Goal: Task Accomplishment & Management: Manage account settings

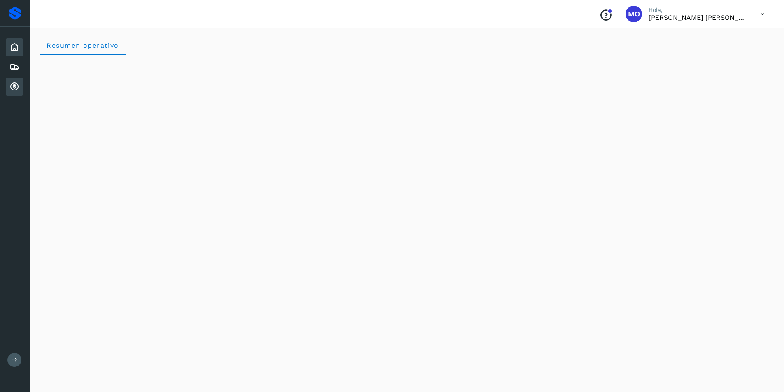
click at [13, 83] on icon at bounding box center [14, 87] width 10 height 10
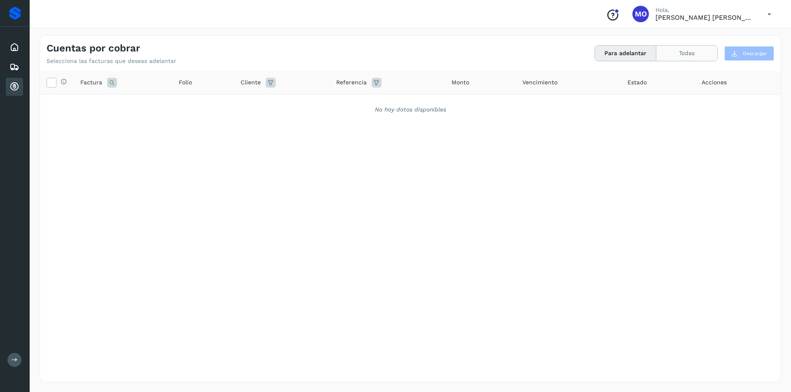
click at [677, 56] on button "Todas" at bounding box center [686, 53] width 61 height 15
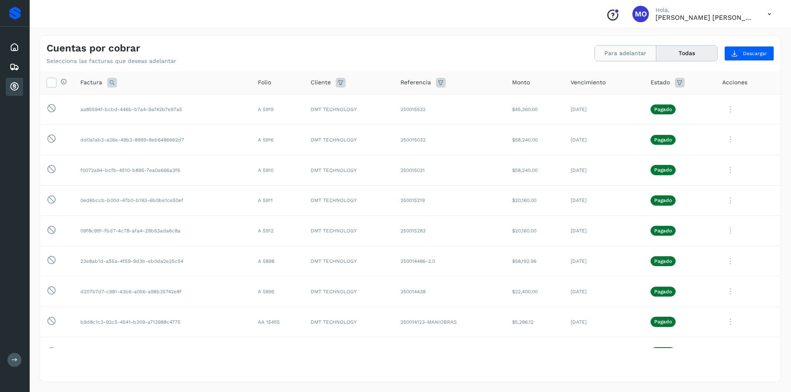
click at [642, 49] on button "Para adelantar" at bounding box center [625, 53] width 61 height 15
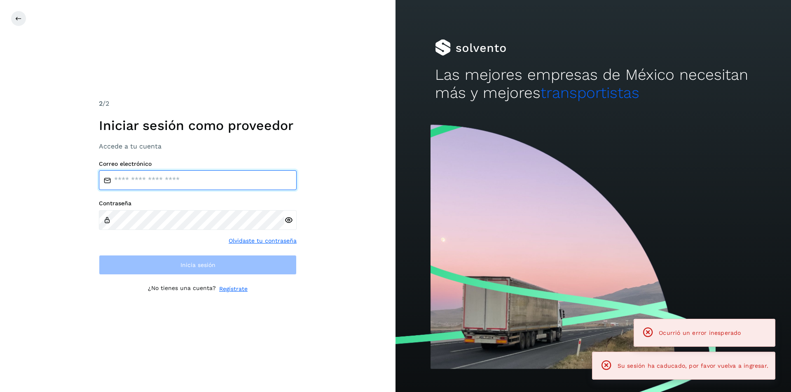
type input "**********"
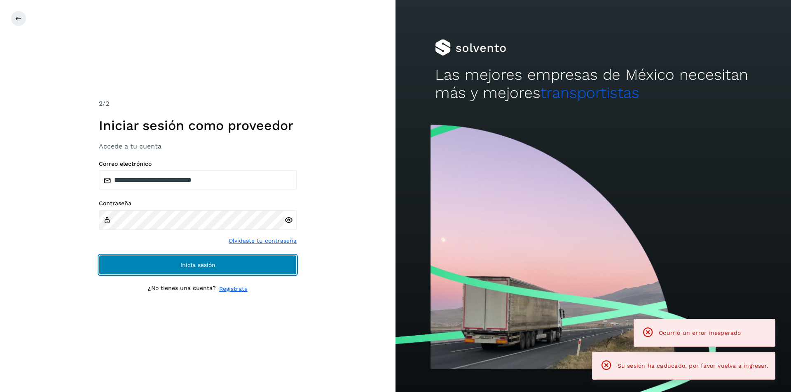
click at [244, 269] on button "Inicia sesión" at bounding box center [198, 265] width 198 height 20
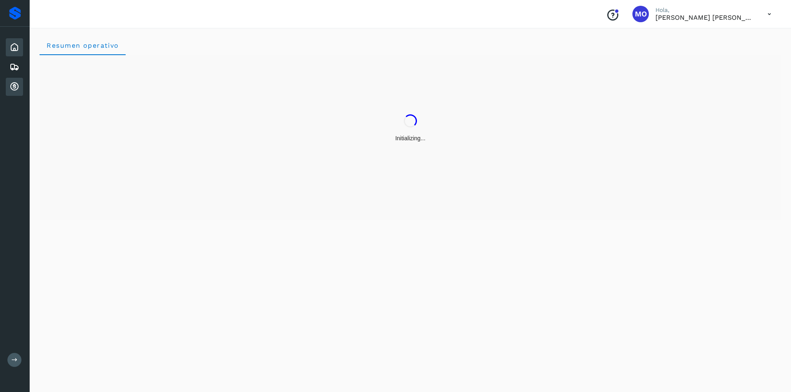
click at [19, 88] on icon at bounding box center [14, 87] width 10 height 10
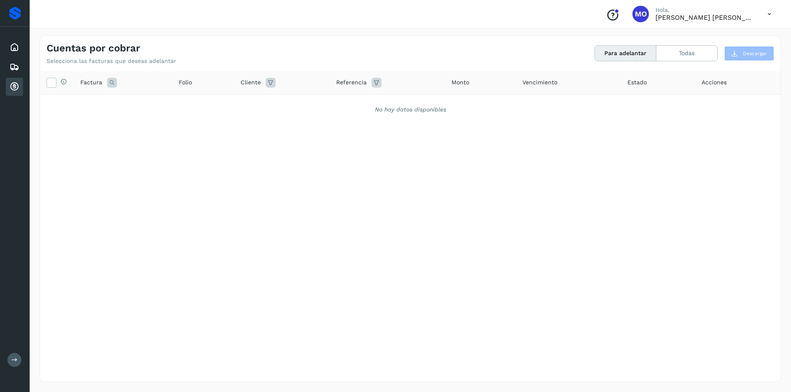
click at [11, 86] on icon at bounding box center [14, 87] width 10 height 10
click at [672, 58] on button "Todas" at bounding box center [686, 53] width 61 height 15
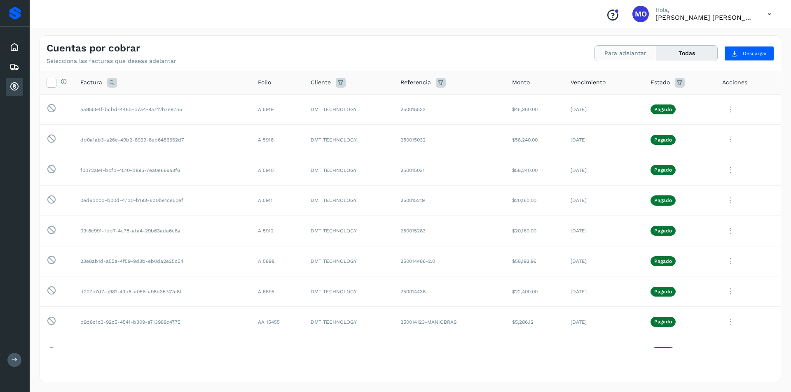
click at [623, 46] on button "Para adelantar" at bounding box center [625, 53] width 61 height 15
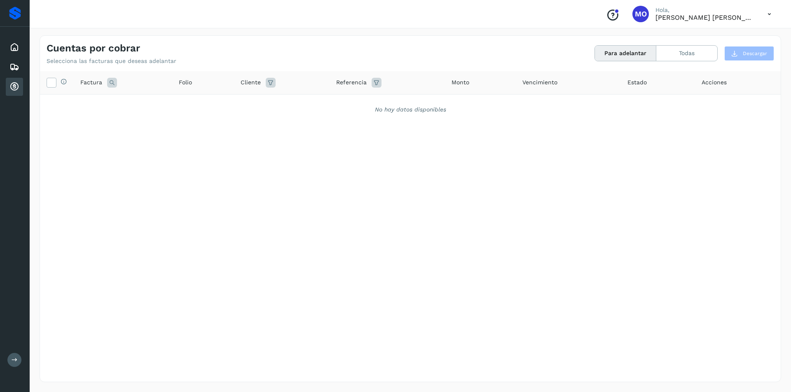
click at [17, 86] on icon at bounding box center [14, 87] width 10 height 10
